Goal: Check status: Check status

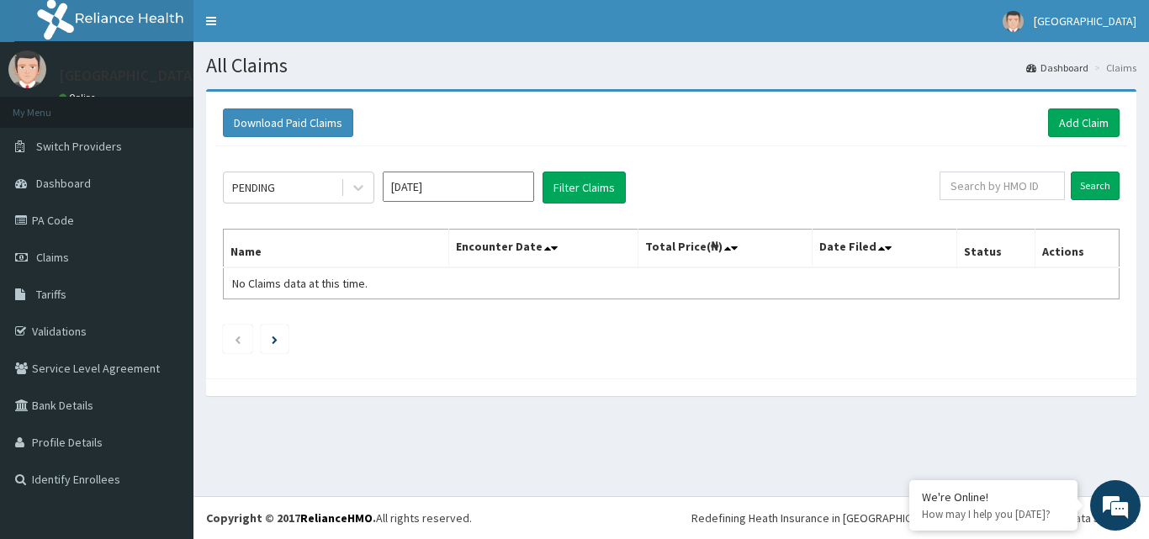
click at [353, 194] on icon at bounding box center [358, 187] width 17 height 17
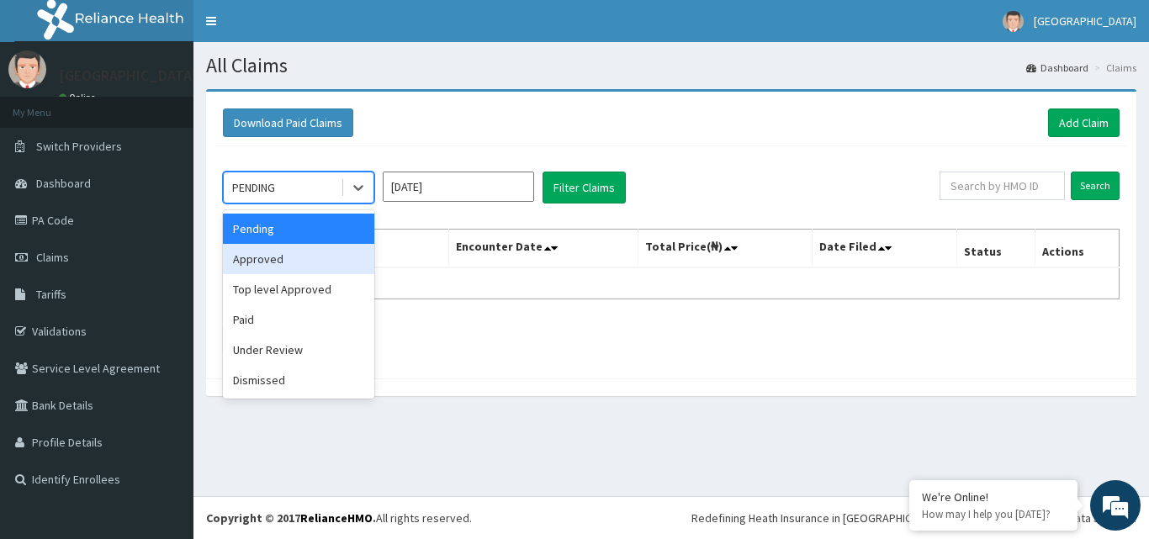
click at [323, 262] on div "Approved" at bounding box center [298, 259] width 151 height 30
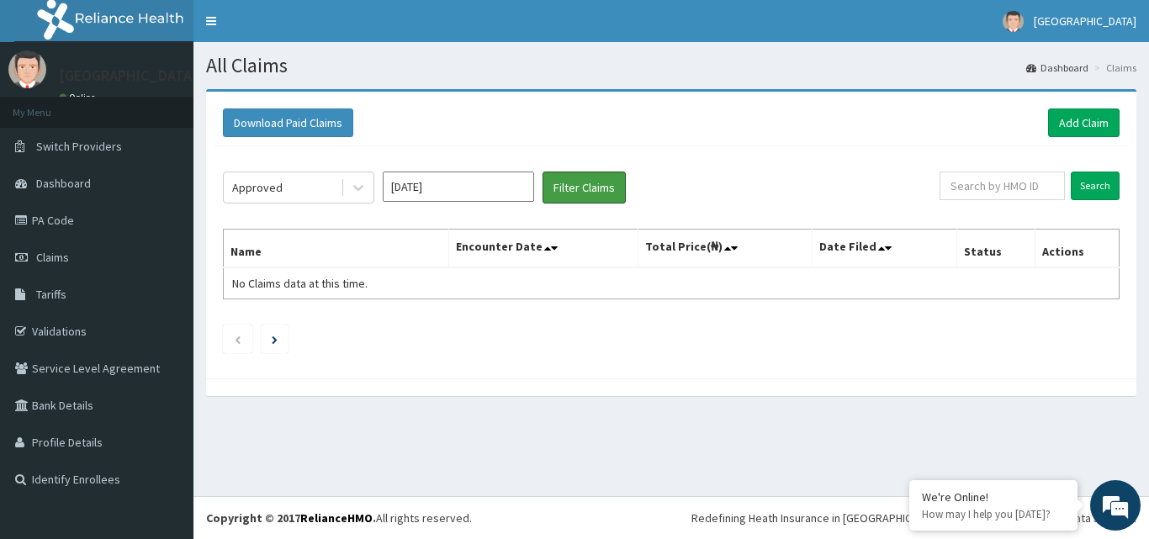
click at [584, 191] on button "Filter Claims" at bounding box center [584, 188] width 83 height 32
click at [358, 188] on icon at bounding box center [358, 189] width 10 height 6
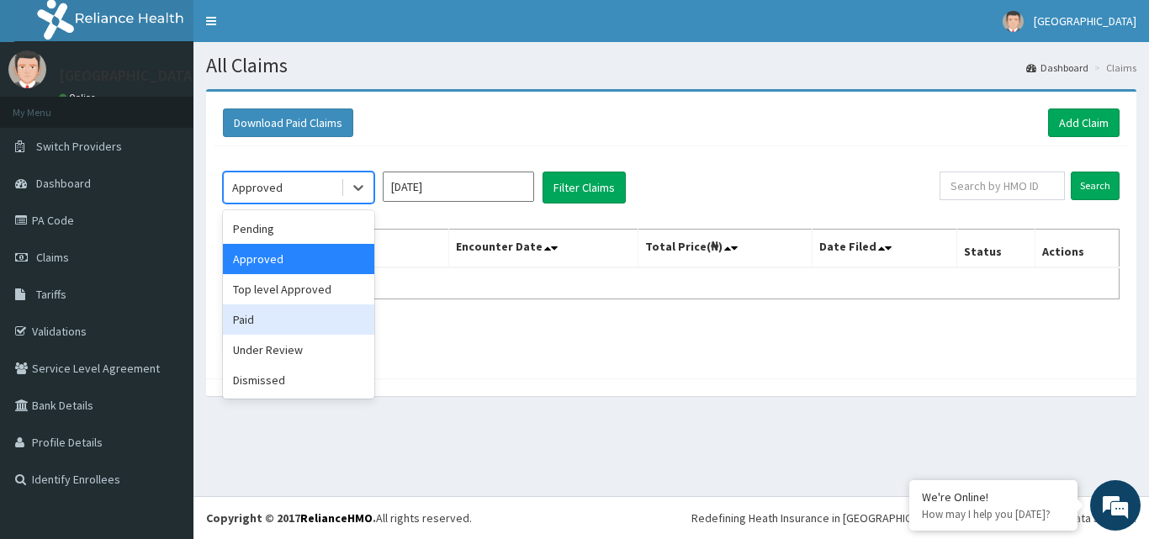
click at [304, 331] on div "Paid" at bounding box center [298, 320] width 151 height 30
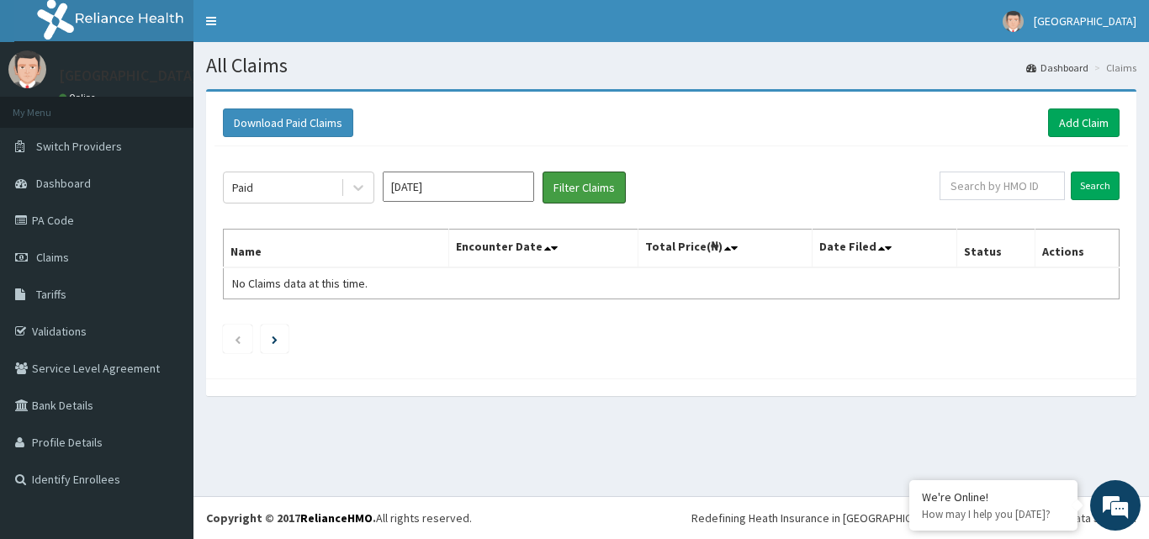
click at [583, 186] on button "Filter Claims" at bounding box center [584, 188] width 83 height 32
click at [463, 193] on input "[DATE]" at bounding box center [458, 187] width 151 height 30
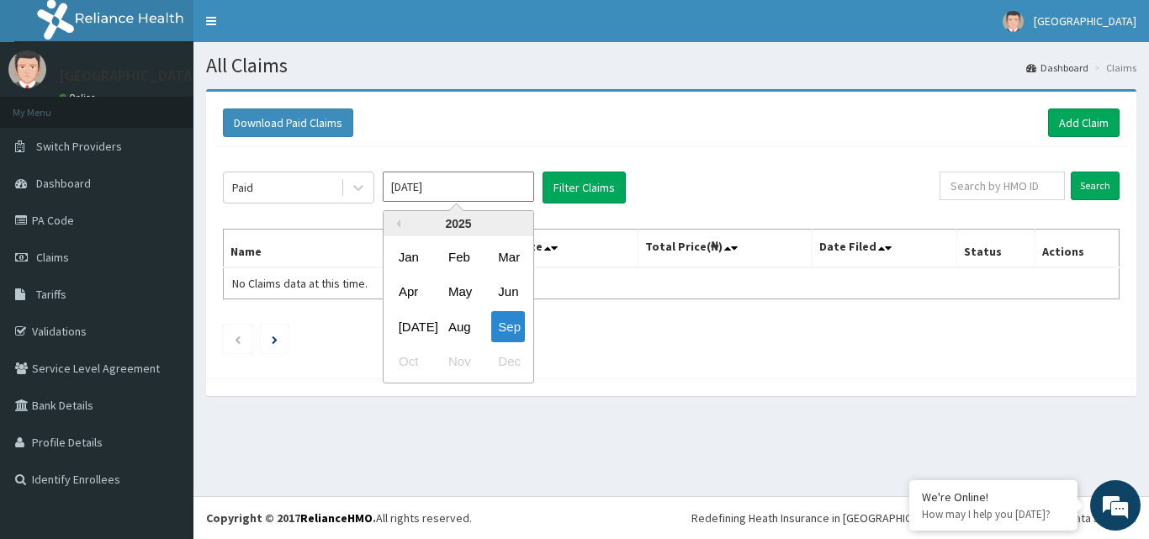
click at [459, 320] on div "Aug" at bounding box center [459, 326] width 34 height 31
type input "[DATE]"
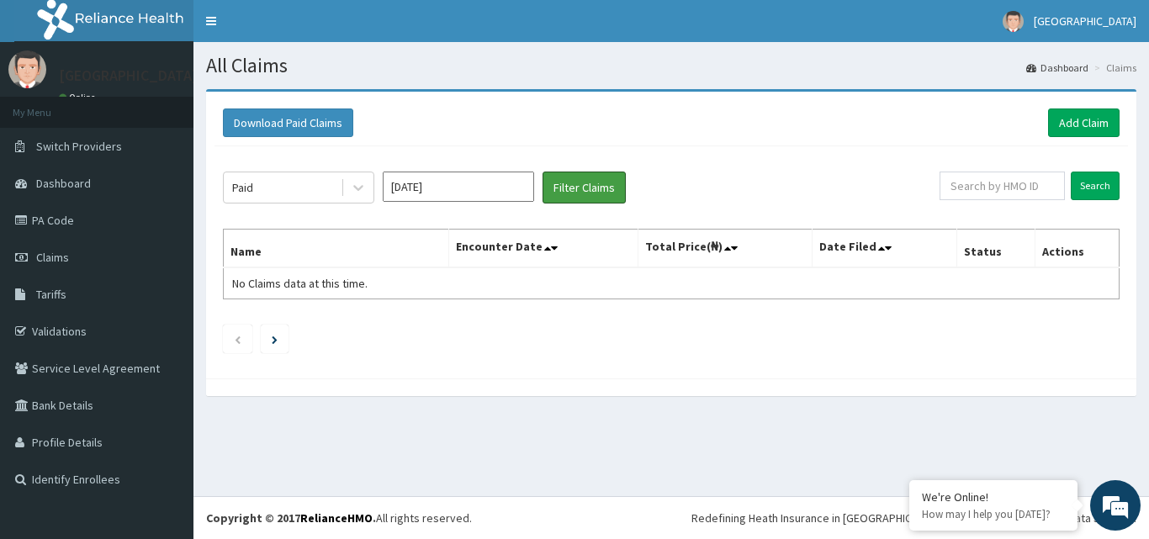
click at [586, 194] on button "Filter Claims" at bounding box center [584, 188] width 83 height 32
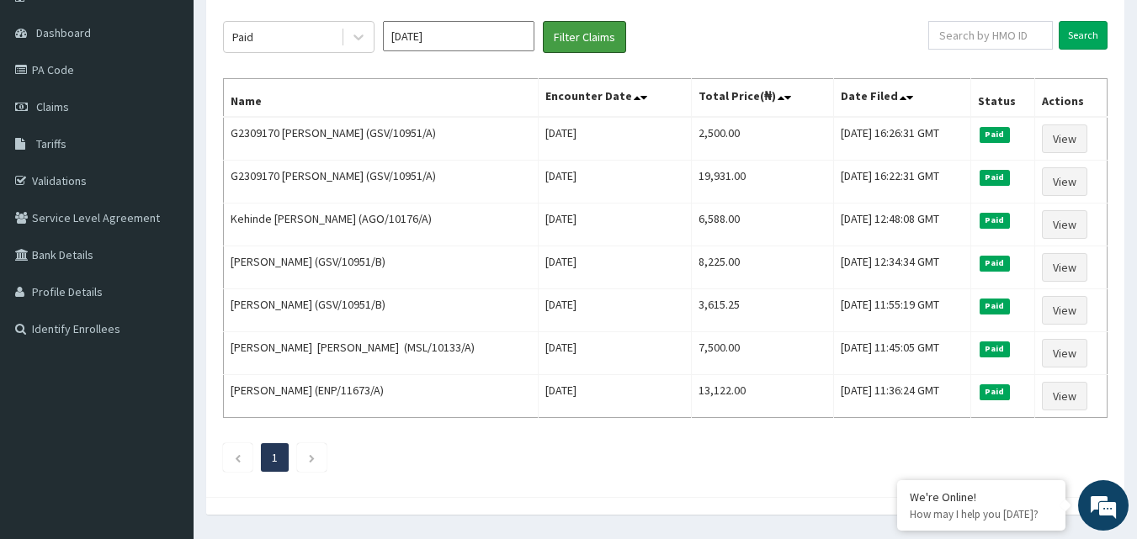
scroll to position [160, 0]
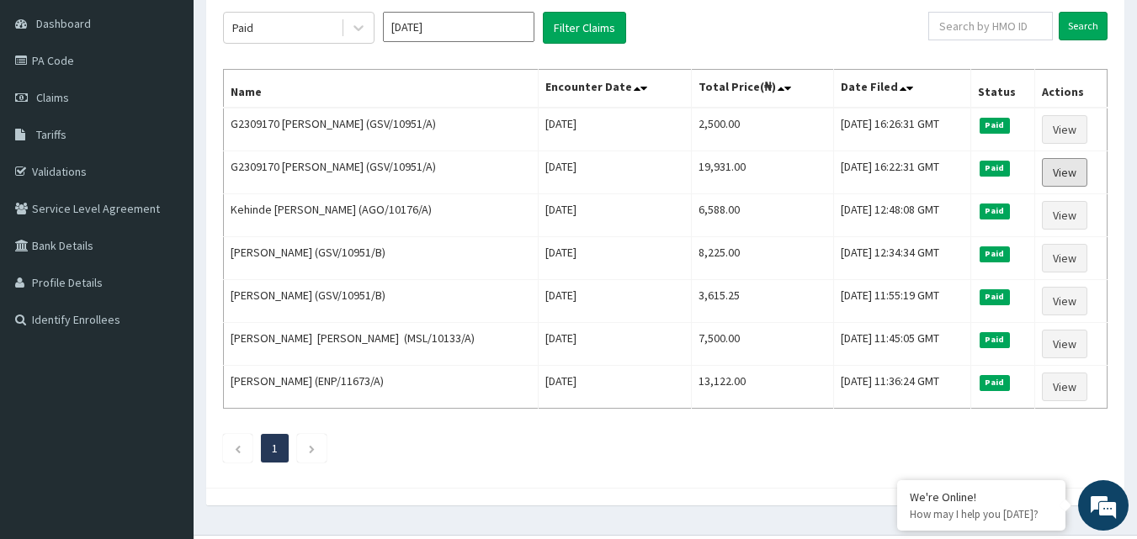
click at [1066, 169] on link "View" at bounding box center [1064, 172] width 45 height 29
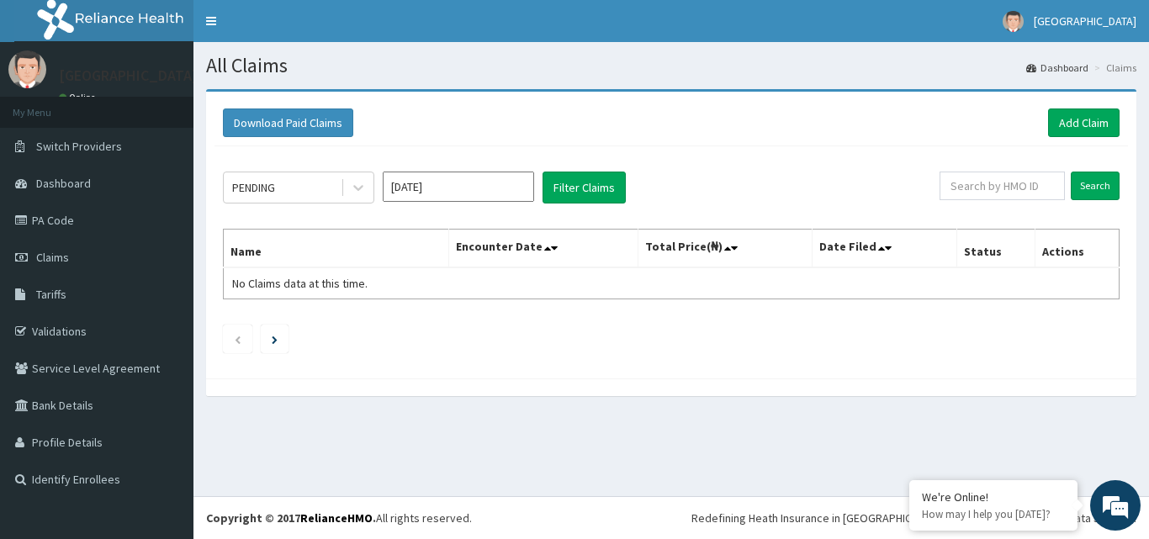
click at [364, 192] on icon at bounding box center [358, 187] width 17 height 17
